Goal: Transaction & Acquisition: Subscribe to service/newsletter

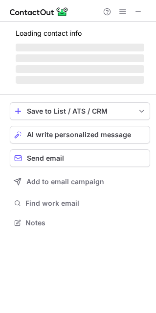
scroll to position [217, 156]
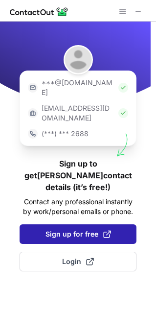
click at [87, 229] on span "Sign up for free" at bounding box center [79, 234] width 66 height 10
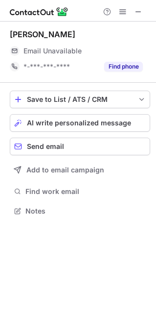
scroll to position [204, 156]
click at [138, 14] on span at bounding box center [139, 12] width 8 height 8
